Goal: Task Accomplishment & Management: Use online tool/utility

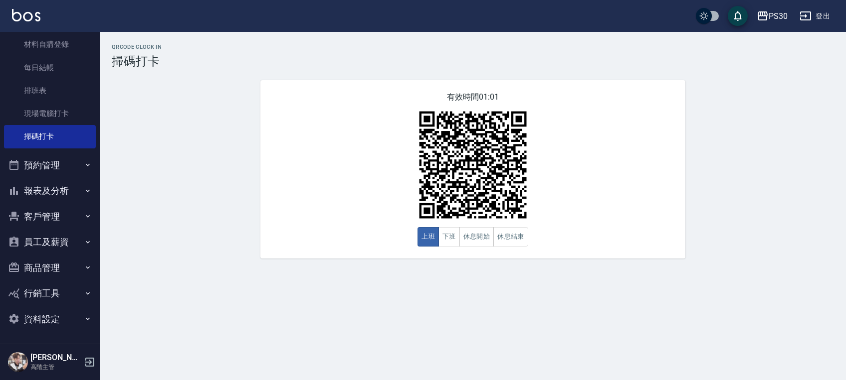
click at [37, 195] on button "報表及分析" at bounding box center [50, 191] width 92 height 26
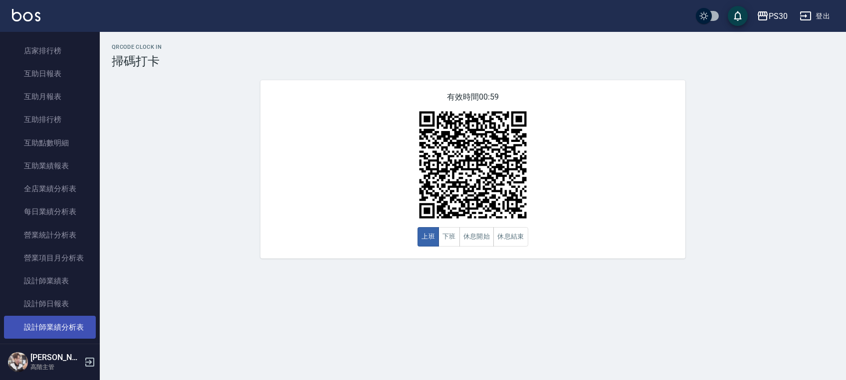
scroll to position [527, 0]
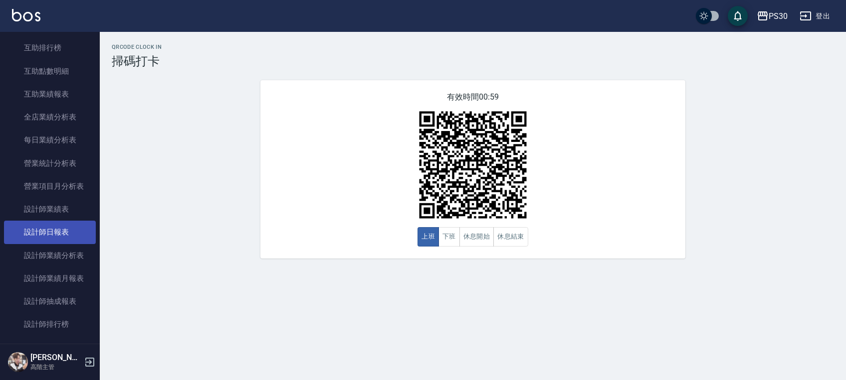
click at [68, 234] on link "設計師日報表" at bounding box center [50, 232] width 92 height 23
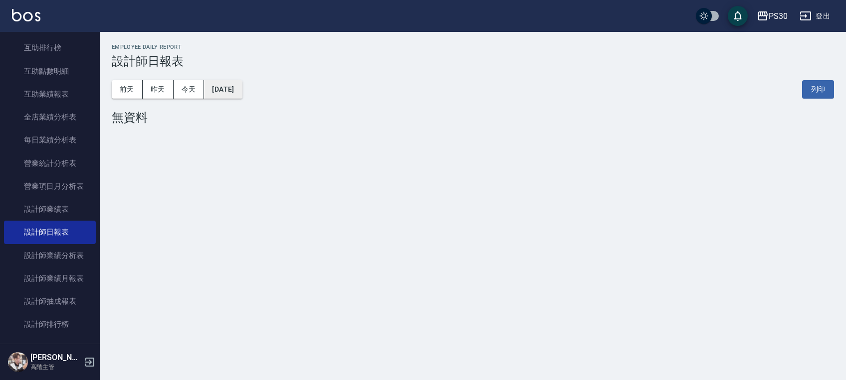
click at [220, 88] on button "[DATE]" at bounding box center [223, 89] width 38 height 18
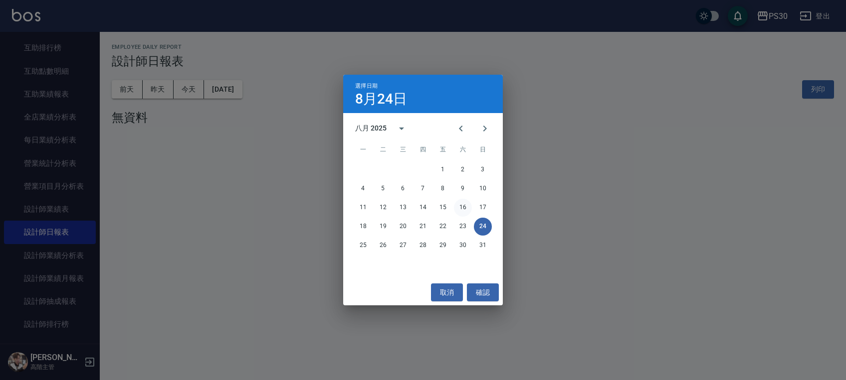
click at [458, 205] on button "16" at bounding box center [463, 208] width 18 height 18
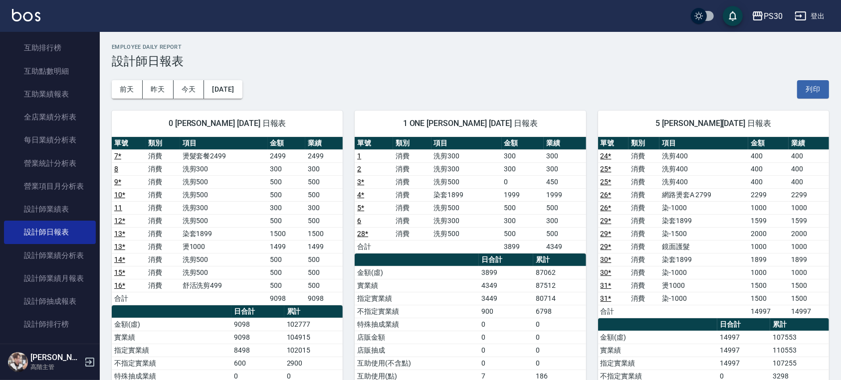
click at [414, 234] on td "消費" at bounding box center [412, 233] width 38 height 13
click at [145, 88] on button "昨天" at bounding box center [158, 89] width 31 height 18
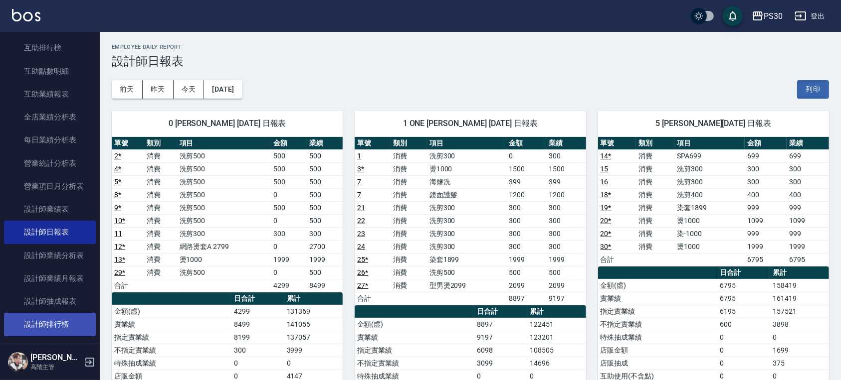
click at [64, 324] on link "設計師排行榜" at bounding box center [50, 324] width 92 height 23
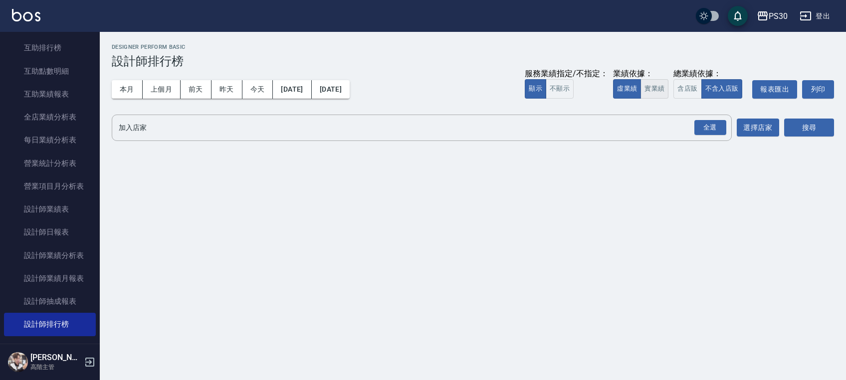
click at [663, 86] on button "實業績" at bounding box center [654, 88] width 28 height 19
drag, startPoint x: 725, startPoint y: 133, endPoint x: 719, endPoint y: 133, distance: 5.5
click at [725, 133] on div "全選" at bounding box center [710, 127] width 32 height 15
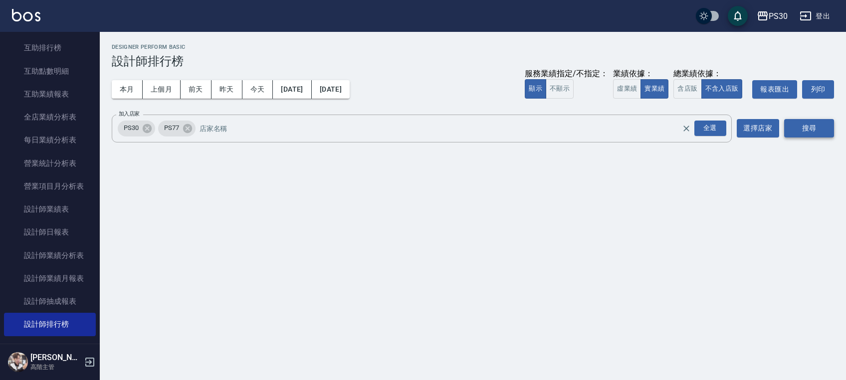
click at [793, 132] on button "搜尋" at bounding box center [809, 128] width 50 height 18
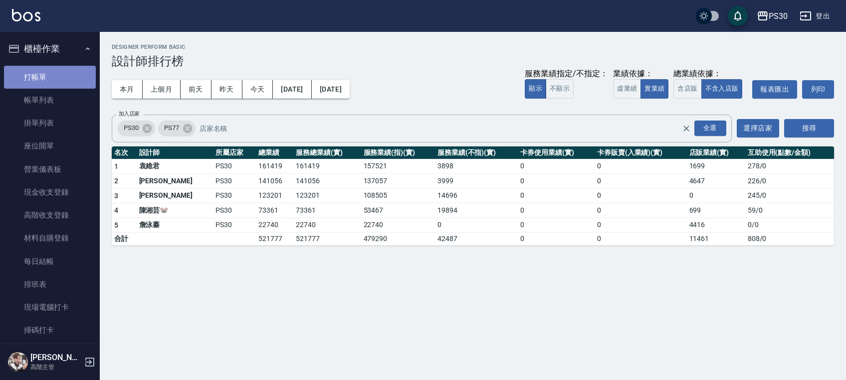
click at [53, 80] on link "打帳單" at bounding box center [50, 77] width 92 height 23
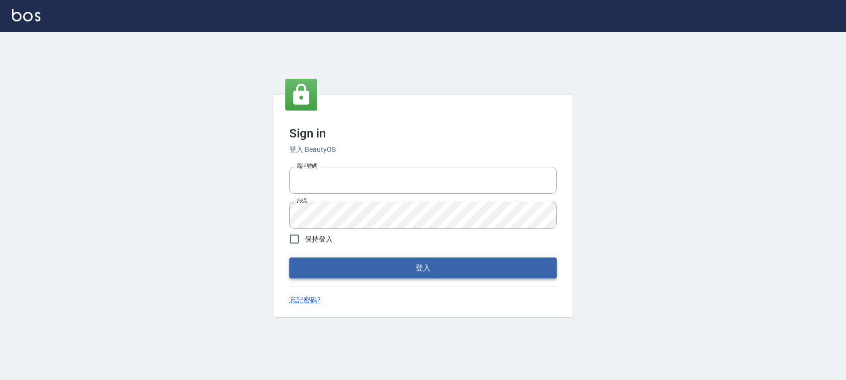
type input "0972392966"
click at [368, 265] on button "登入" at bounding box center [422, 268] width 267 height 21
